Goal: Task Accomplishment & Management: Manage account settings

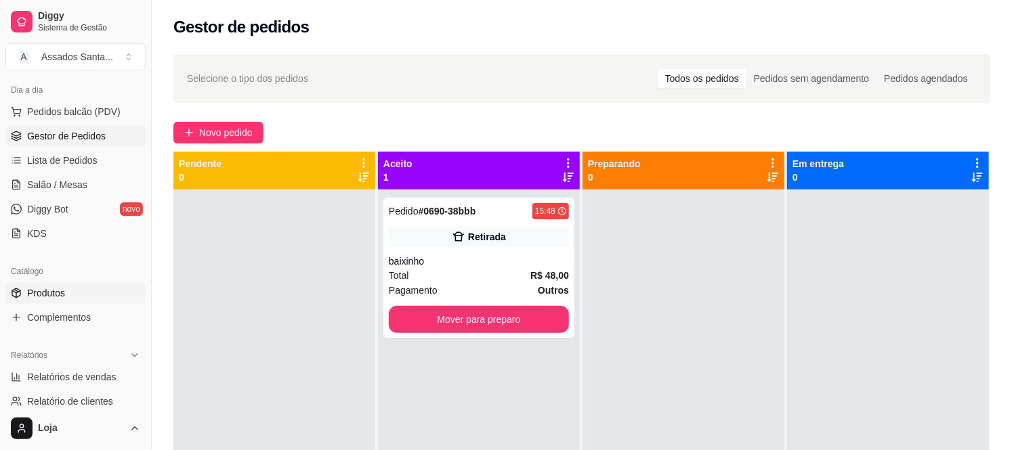
scroll to position [226, 0]
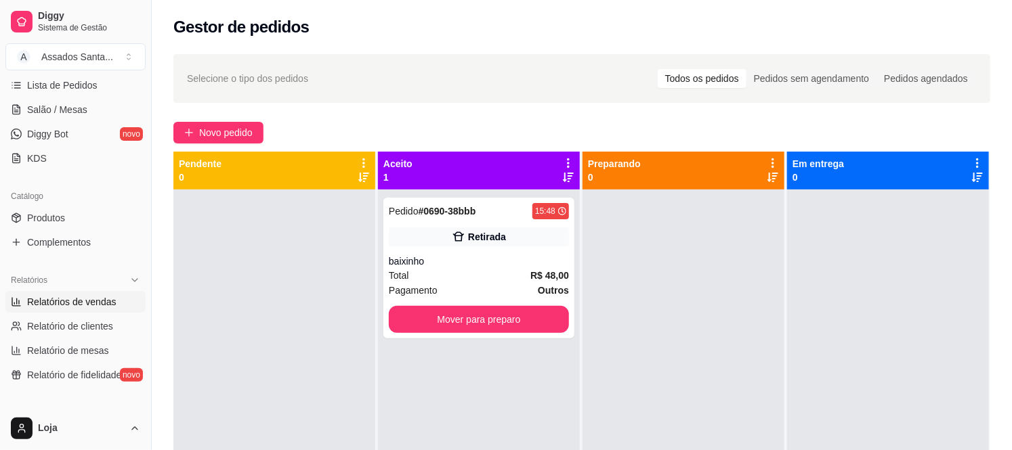
click at [63, 306] on span "Relatórios de vendas" at bounding box center [71, 302] width 89 height 14
select select "ALL"
select select "0"
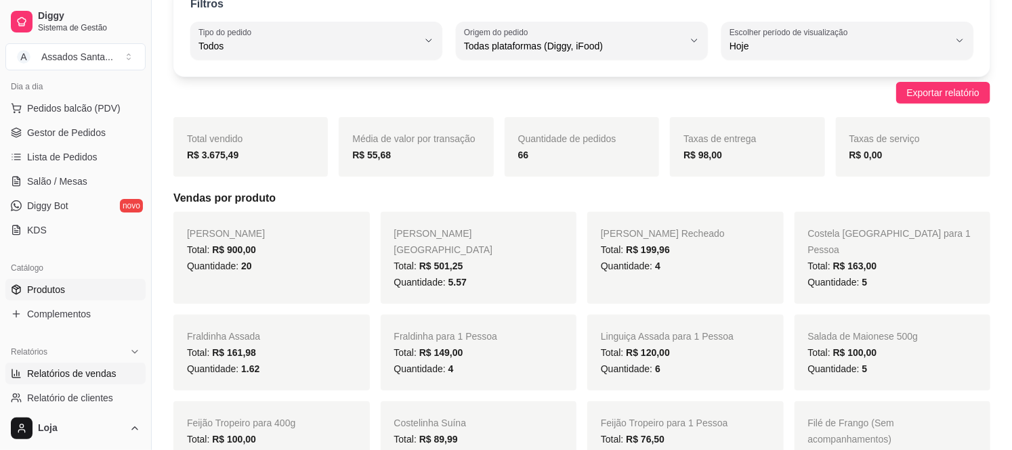
scroll to position [150, 0]
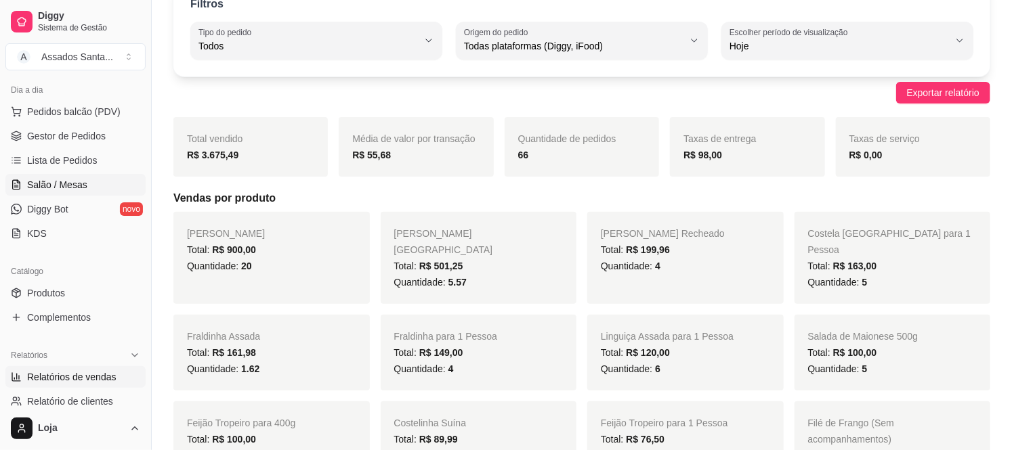
click at [69, 186] on span "Salão / Mesas" at bounding box center [57, 185] width 60 height 14
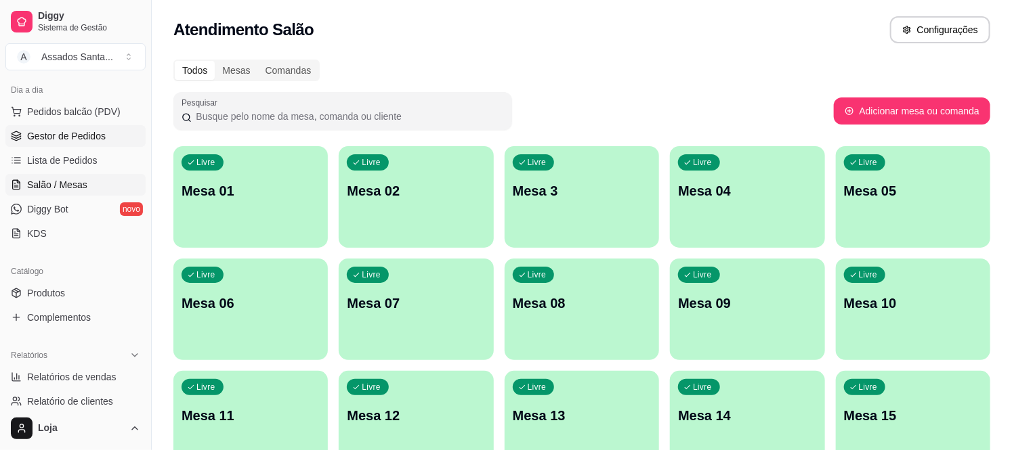
click at [85, 132] on span "Gestor de Pedidos" at bounding box center [66, 136] width 79 height 14
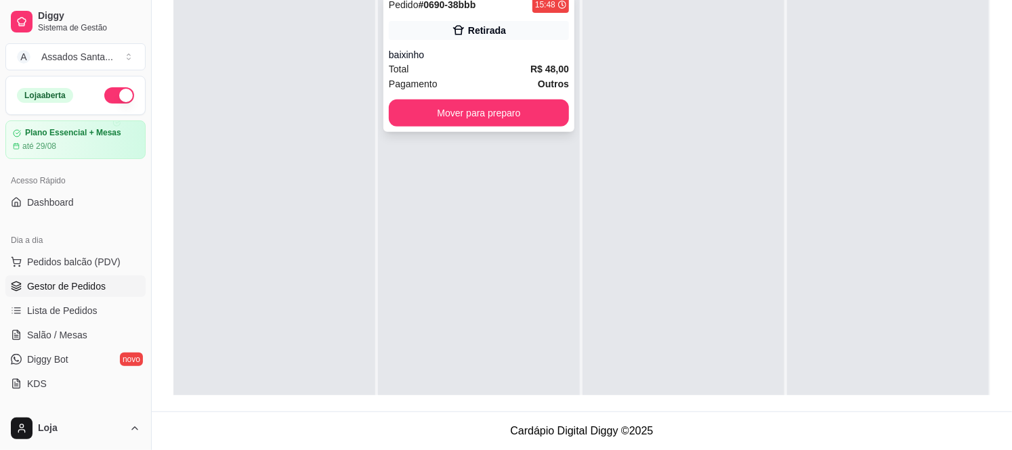
click at [461, 54] on div "baixinho" at bounding box center [479, 55] width 180 height 14
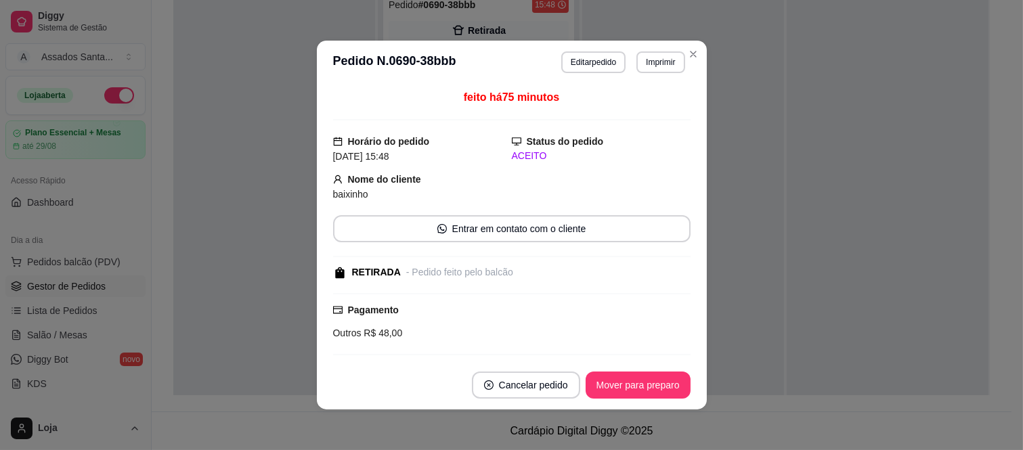
click at [573, 51] on div "**********" at bounding box center [623, 62] width 124 height 22
click at [574, 64] on button "Editar pedido" at bounding box center [593, 62] width 64 height 22
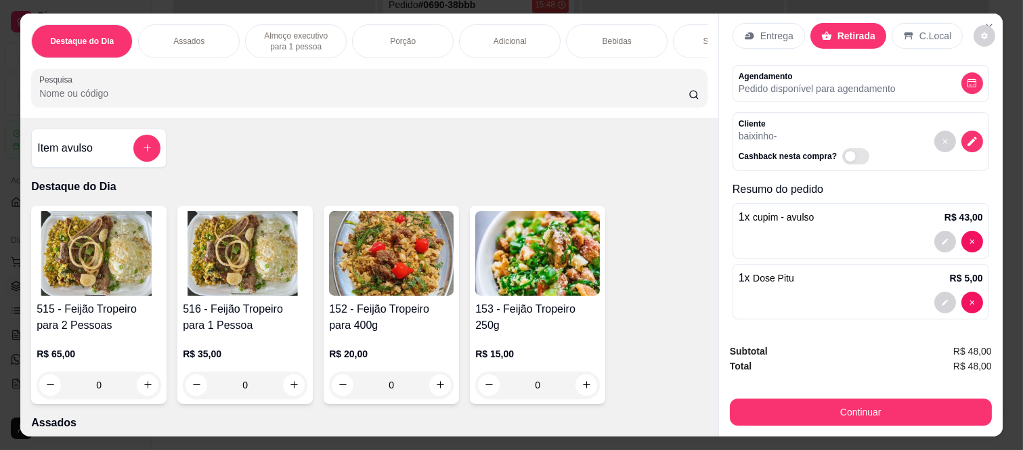
scroll to position [25, 0]
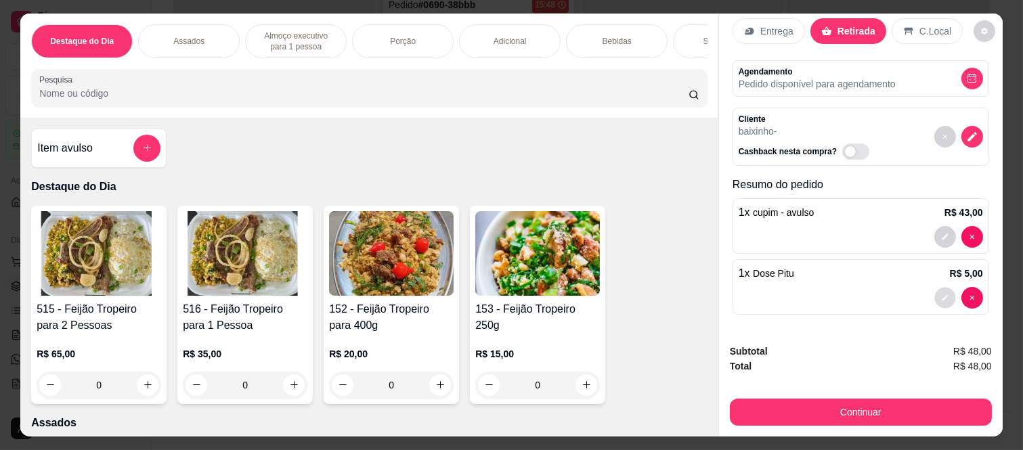
click at [935, 293] on button "decrease-product-quantity" at bounding box center [945, 297] width 21 height 21
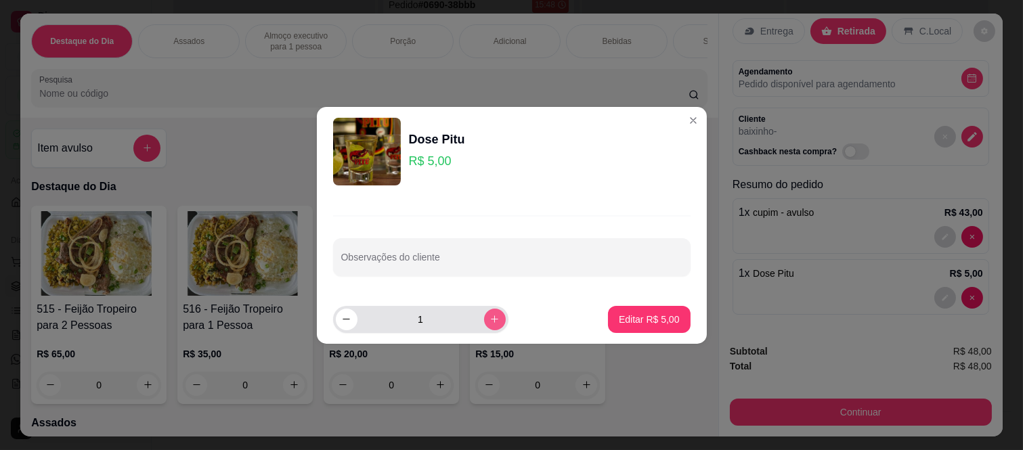
click at [490, 322] on icon "increase-product-quantity" at bounding box center [495, 319] width 10 height 10
type input "2"
click at [666, 314] on p "Editar R$ 10,00" at bounding box center [647, 320] width 66 height 14
type input "2"
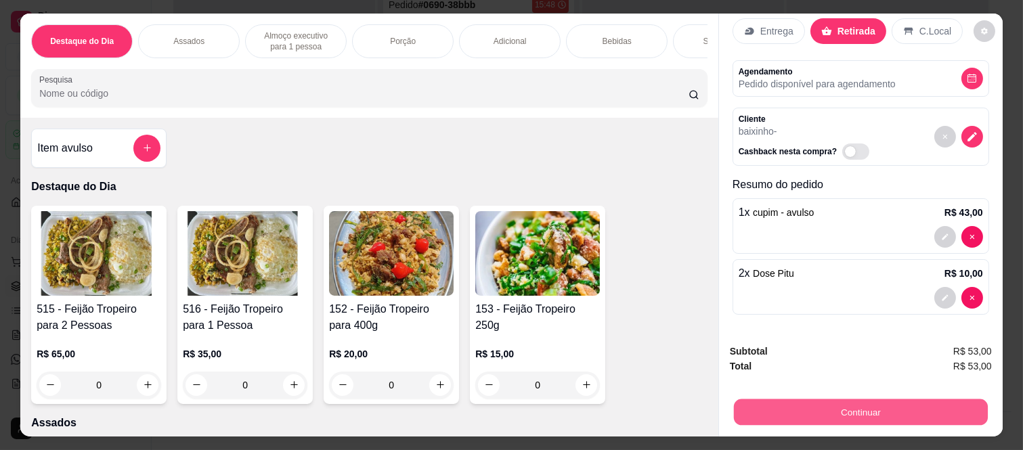
click at [808, 414] on button "Continuar" at bounding box center [861, 413] width 254 height 26
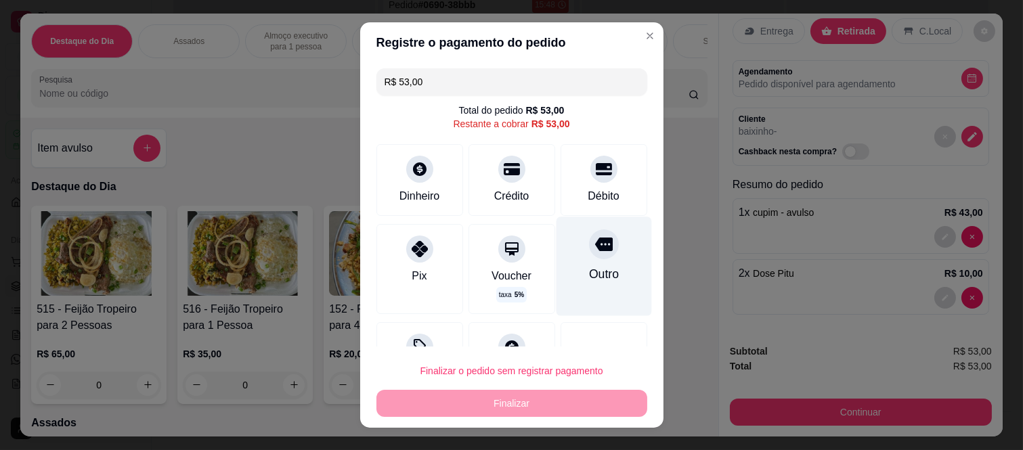
click at [595, 251] on icon at bounding box center [604, 245] width 18 height 14
type input "R$ 0,00"
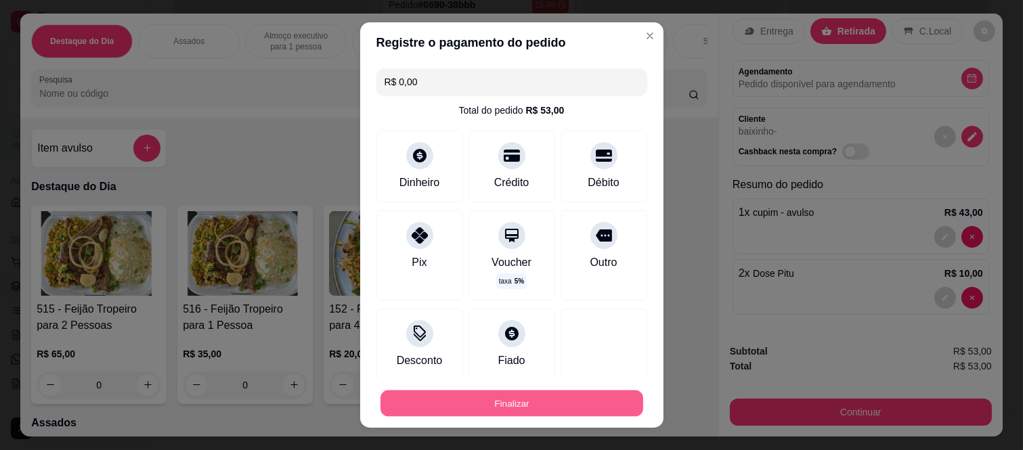
click at [569, 398] on button "Finalizar" at bounding box center [512, 403] width 263 height 26
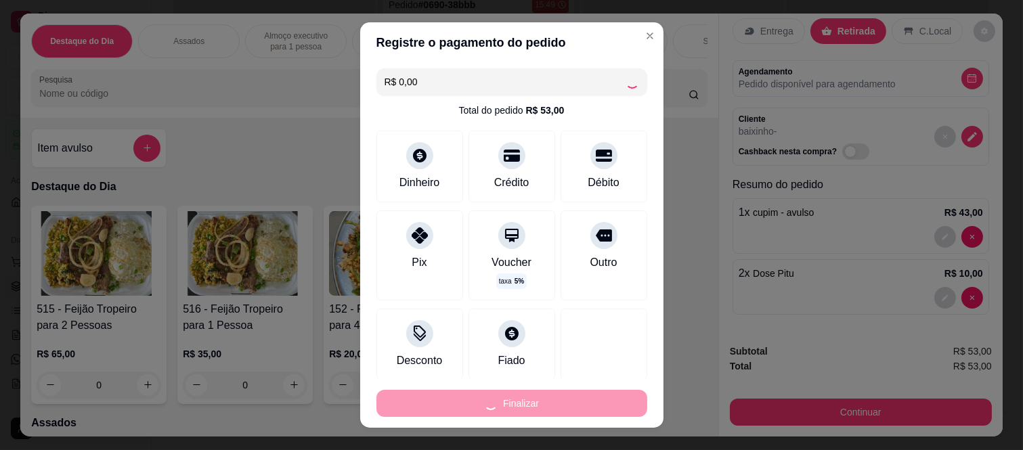
type input "0"
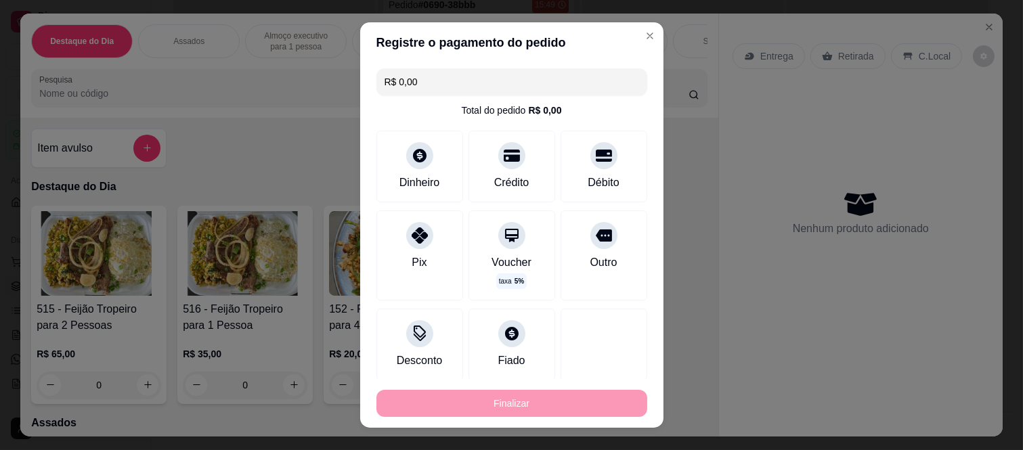
type input "-R$ 53,00"
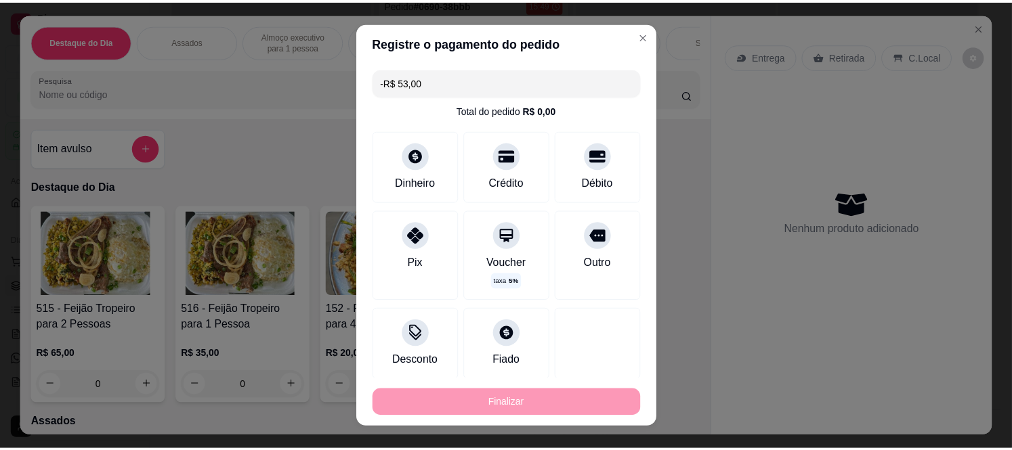
scroll to position [0, 0]
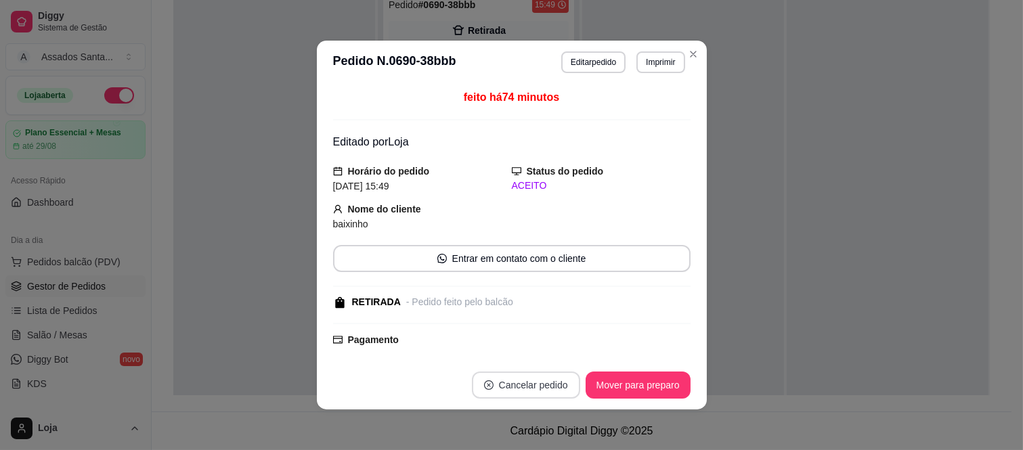
click at [512, 383] on button "Cancelar pedido" at bounding box center [526, 385] width 108 height 27
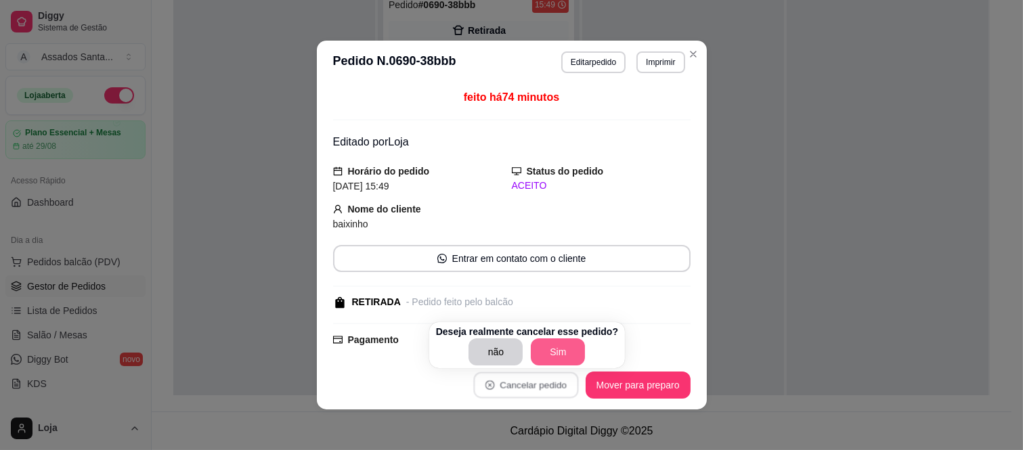
click at [570, 350] on button "Sim" at bounding box center [558, 352] width 54 height 27
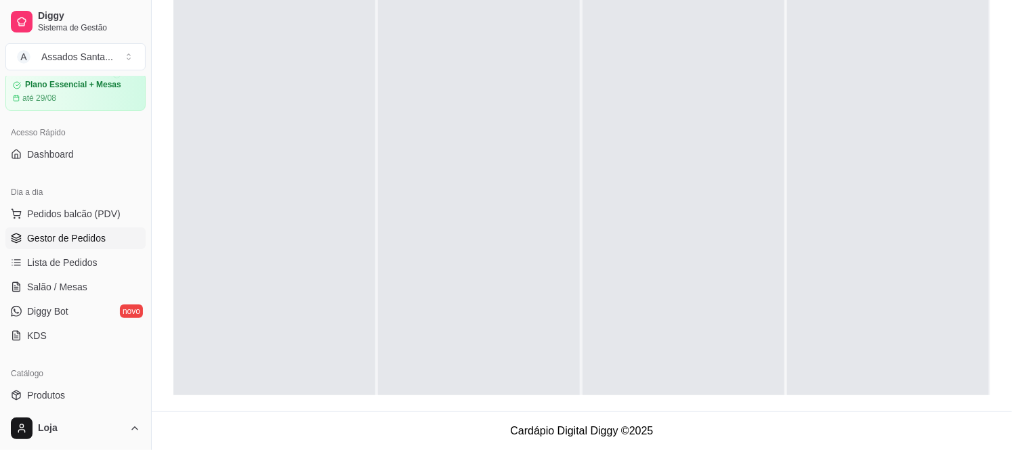
scroll to position [75, 0]
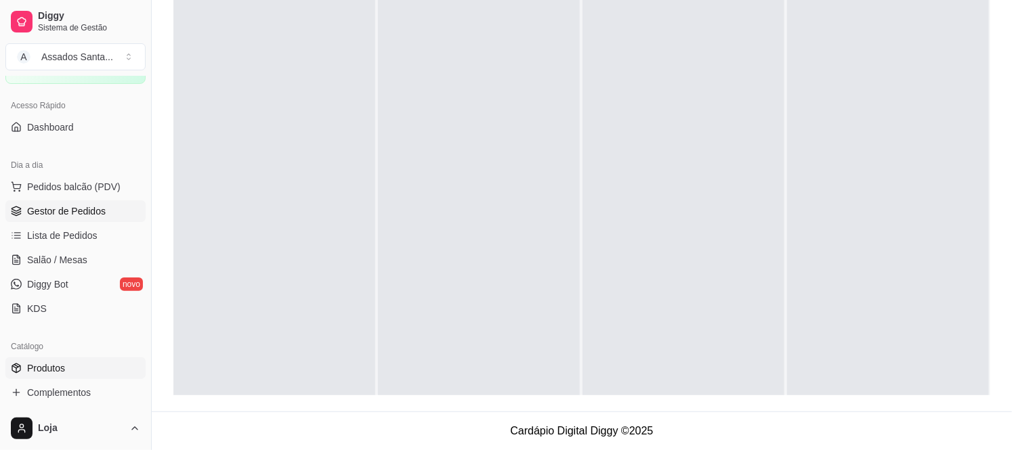
click at [70, 377] on link "Produtos" at bounding box center [75, 369] width 140 height 22
